Goal: Task Accomplishment & Management: Manage account settings

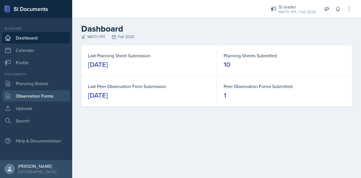
click at [21, 90] on link "Observation Forms" at bounding box center [36, 95] width 68 height 11
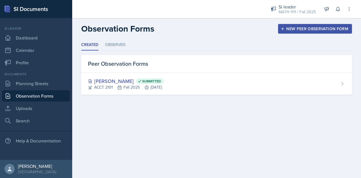
click at [21, 90] on link "Observation Forms" at bounding box center [36, 95] width 68 height 11
click at [21, 90] on div "Documents Planning Sheets Observation Forms Uploads Search" at bounding box center [36, 99] width 68 height 55
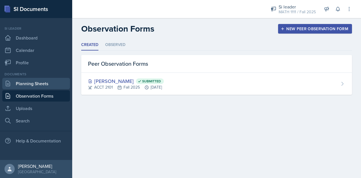
click at [30, 84] on link "Planning Sheets" at bounding box center [36, 83] width 68 height 11
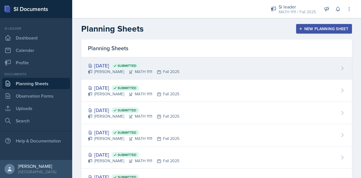
click at [123, 66] on div "[DATE] Submitted" at bounding box center [133, 66] width 91 height 8
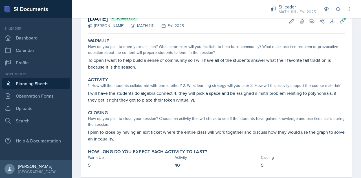
scroll to position [35, 0]
click at [35, 110] on link "Uploads" at bounding box center [36, 108] width 68 height 11
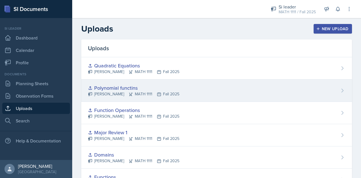
click at [125, 89] on div "Polynomial functins" at bounding box center [133, 88] width 91 height 8
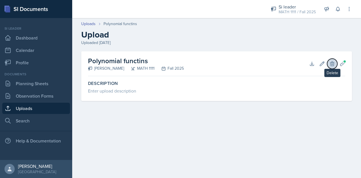
click at [333, 61] on icon at bounding box center [332, 64] width 6 height 6
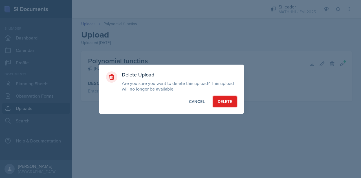
click at [221, 104] on button "Delete" at bounding box center [225, 101] width 24 height 11
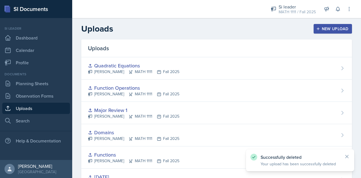
click at [319, 30] on div "New Upload" at bounding box center [332, 28] width 31 height 5
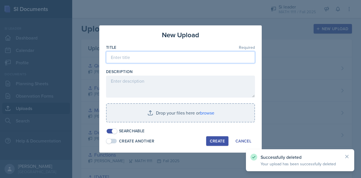
click at [223, 60] on input at bounding box center [180, 57] width 149 height 12
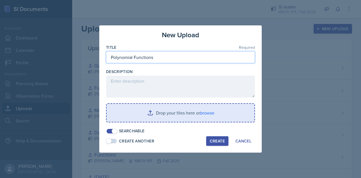
type input "Polynomial Functions"
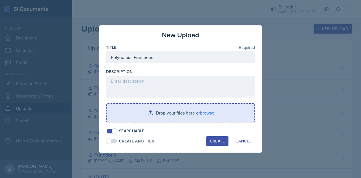
click at [177, 108] on input "file" at bounding box center [180, 113] width 148 height 18
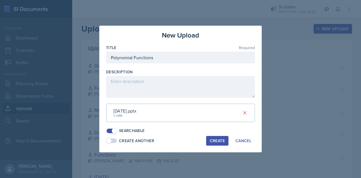
click at [221, 138] on div "Create" at bounding box center [217, 140] width 15 height 5
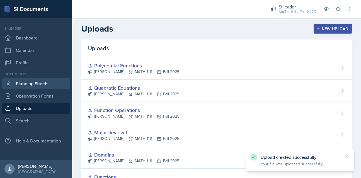
click at [36, 84] on link "Planning Sheets" at bounding box center [36, 83] width 68 height 11
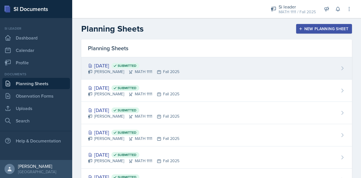
click at [175, 73] on div "[DATE] Submitted [PERSON_NAME] MATH 1111 Fall 2025" at bounding box center [216, 68] width 270 height 22
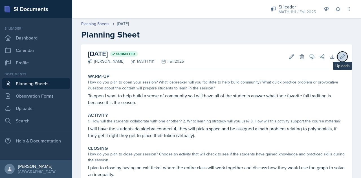
click at [340, 59] on icon at bounding box center [342, 57] width 6 height 6
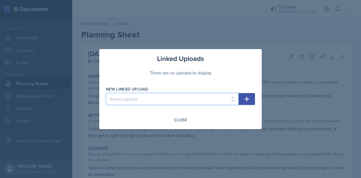
click at [214, 99] on select "Select Upload Inequalitites Slope WKST Slope Linear Equations [DATE] Functions …" at bounding box center [172, 99] width 132 height 12
select select "d2b1e05a-ae4e-449e-87d1-cdbe912ac89e"
click at [106, 93] on select "Select Upload Inequalitites Slope WKST Slope Linear Equations [DATE] Functions …" at bounding box center [172, 99] width 132 height 12
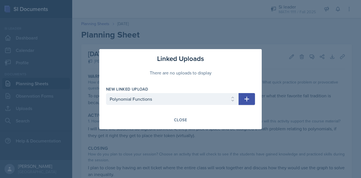
click at [253, 101] on button "button" at bounding box center [246, 99] width 16 height 12
select select
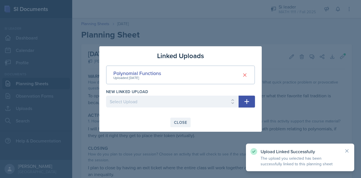
click at [184, 124] on div "Close" at bounding box center [180, 122] width 13 height 5
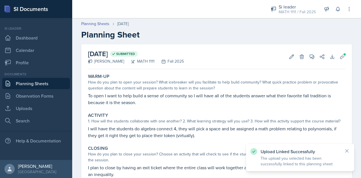
scroll to position [48, 0]
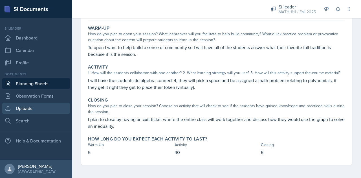
click at [33, 103] on link "Uploads" at bounding box center [36, 108] width 68 height 11
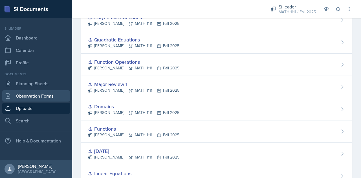
click at [34, 99] on link "Observation Forms" at bounding box center [36, 95] width 68 height 11
